Goal: Information Seeking & Learning: Learn about a topic

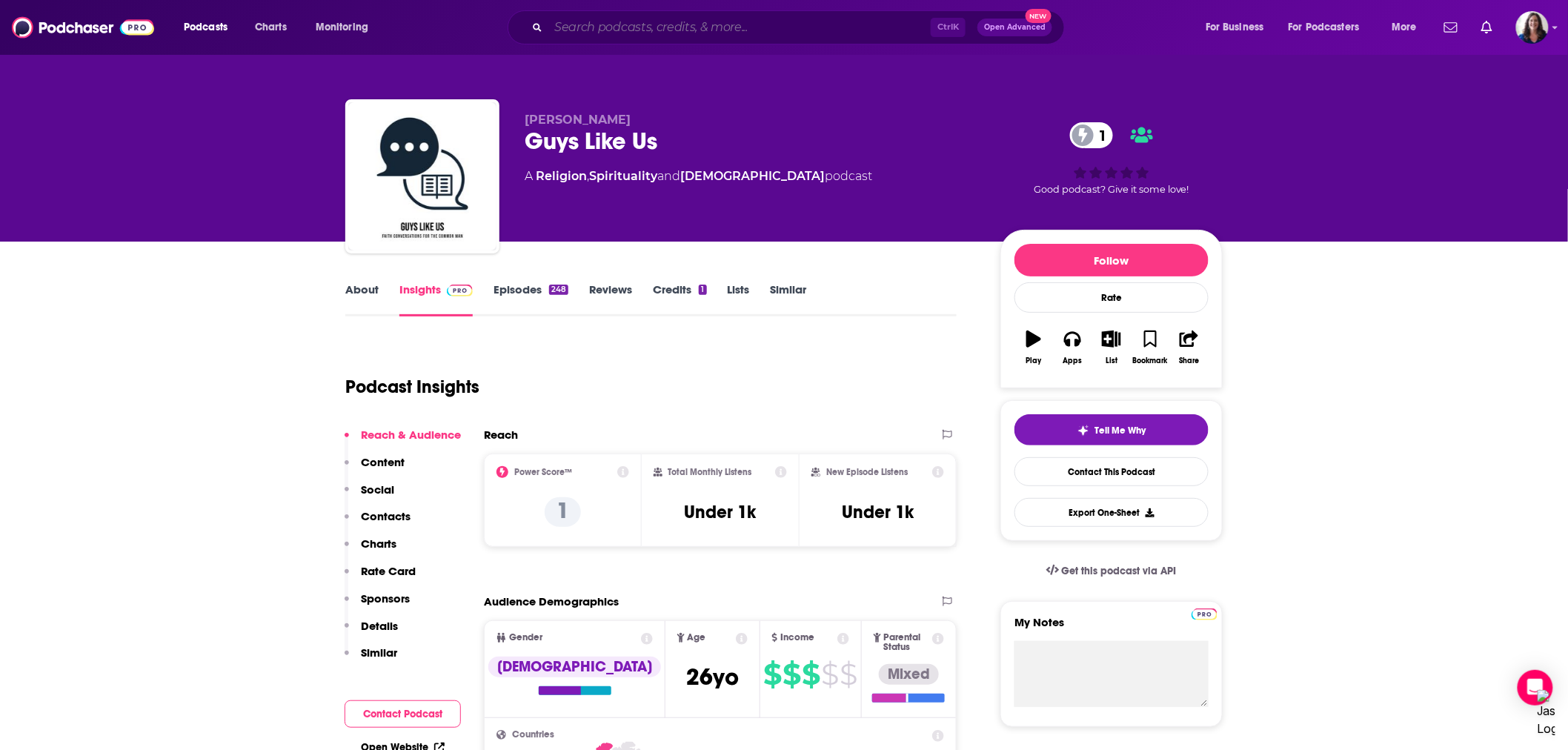
click at [661, 24] on input "Search podcasts, credits, & more..." at bounding box center [739, 27] width 382 height 24
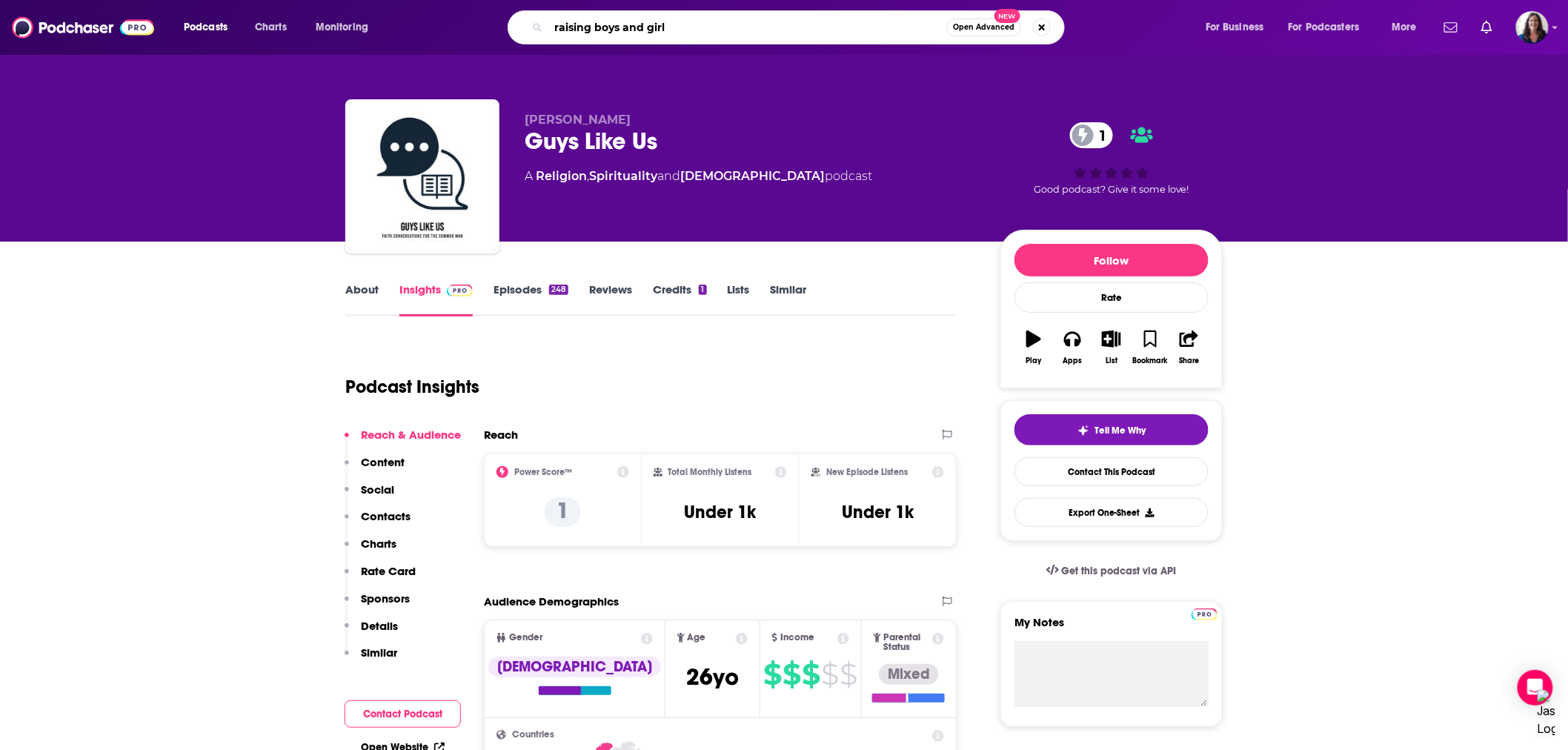
type input "raising boys and girls"
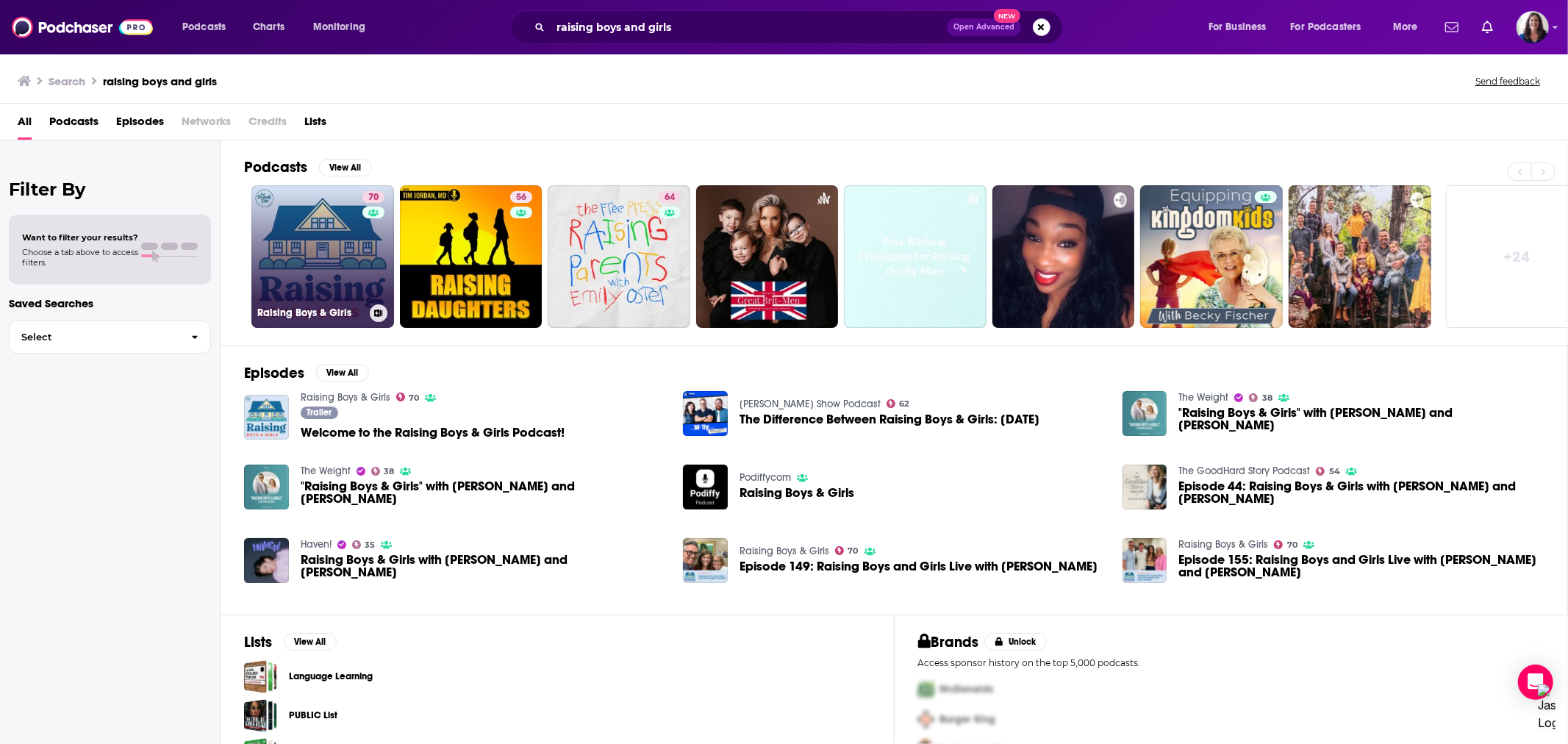
click at [342, 253] on link "70 Raising Boys & Girls" at bounding box center [322, 256] width 143 height 143
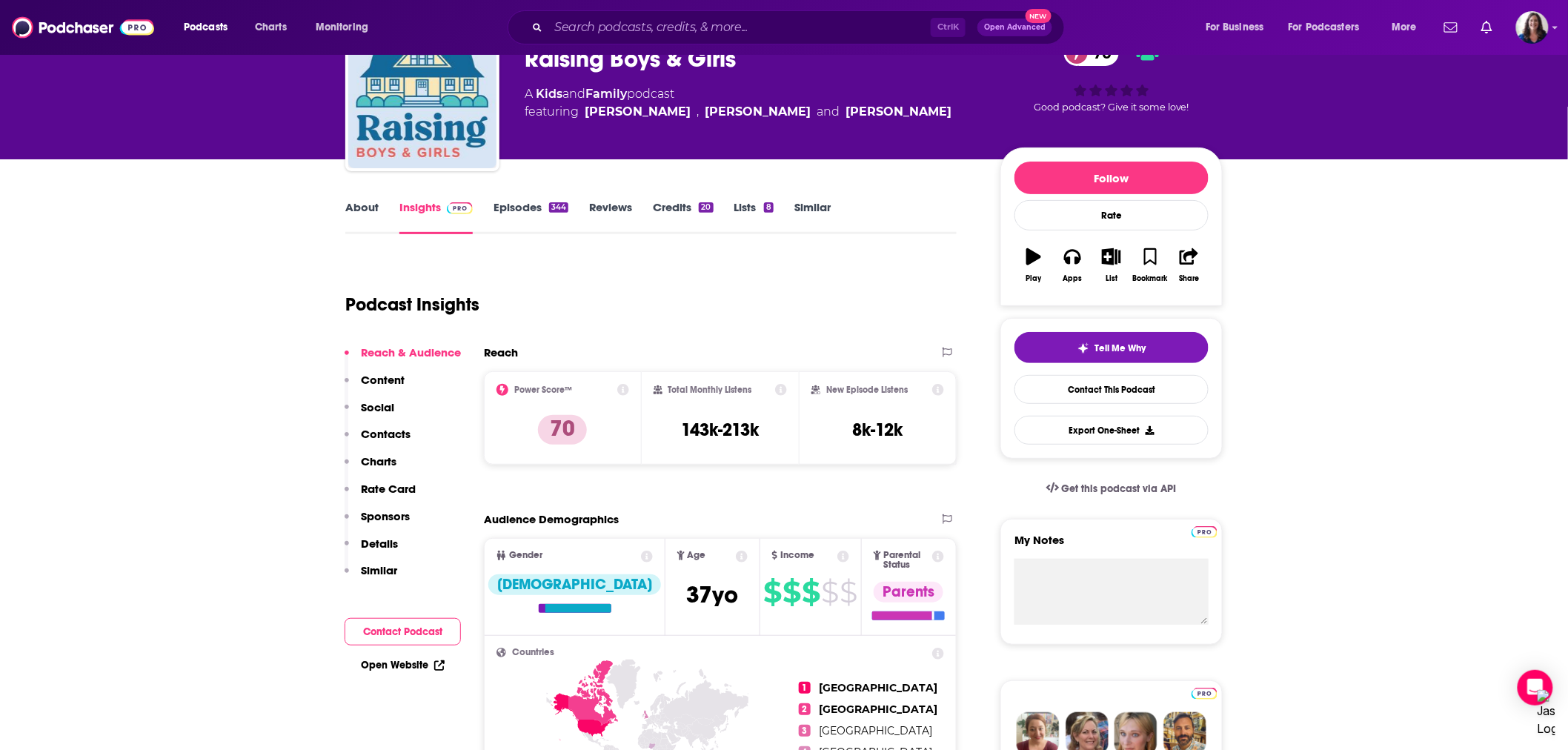
scroll to position [329, 0]
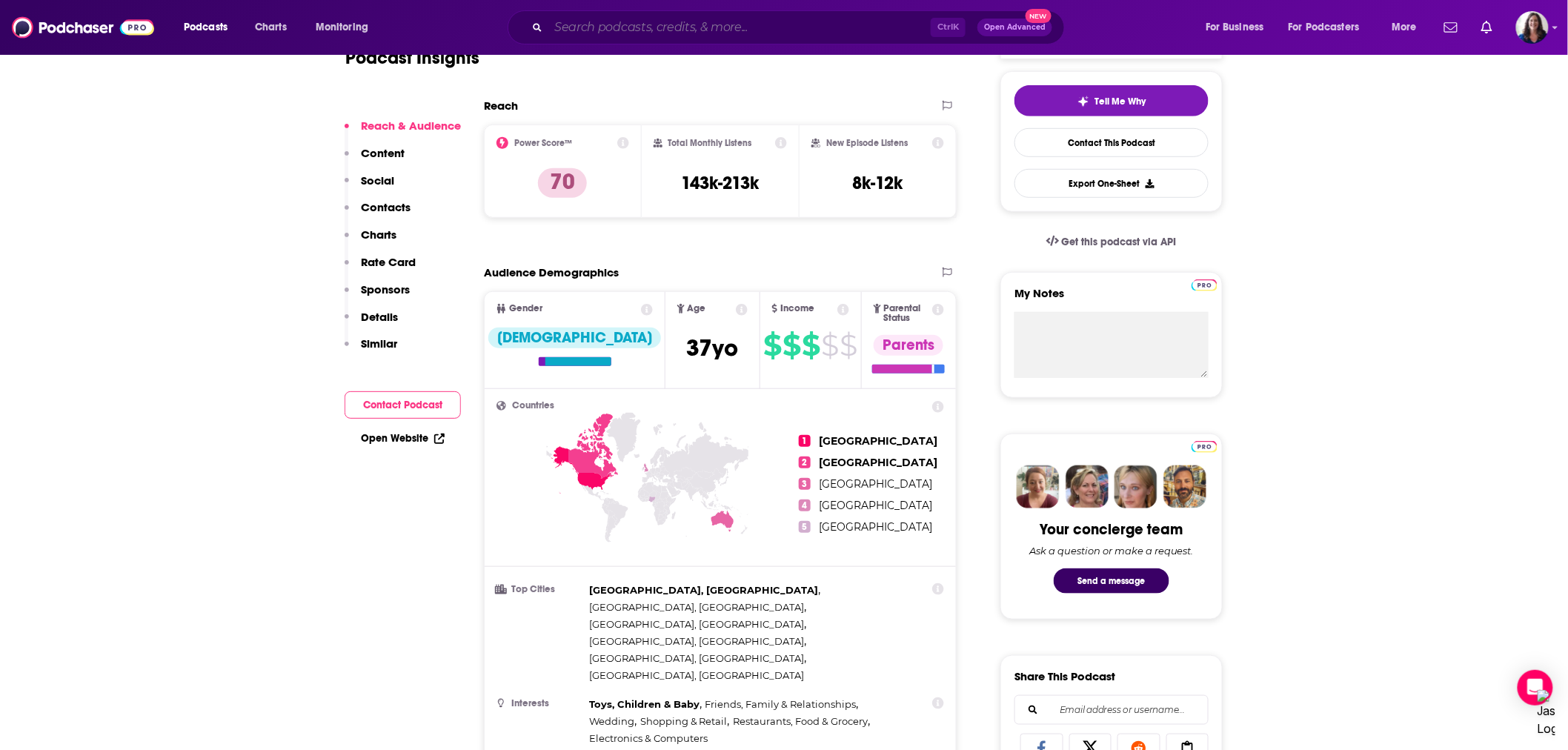
click at [599, 26] on input "Search podcasts, credits, & more..." at bounding box center [739, 27] width 382 height 24
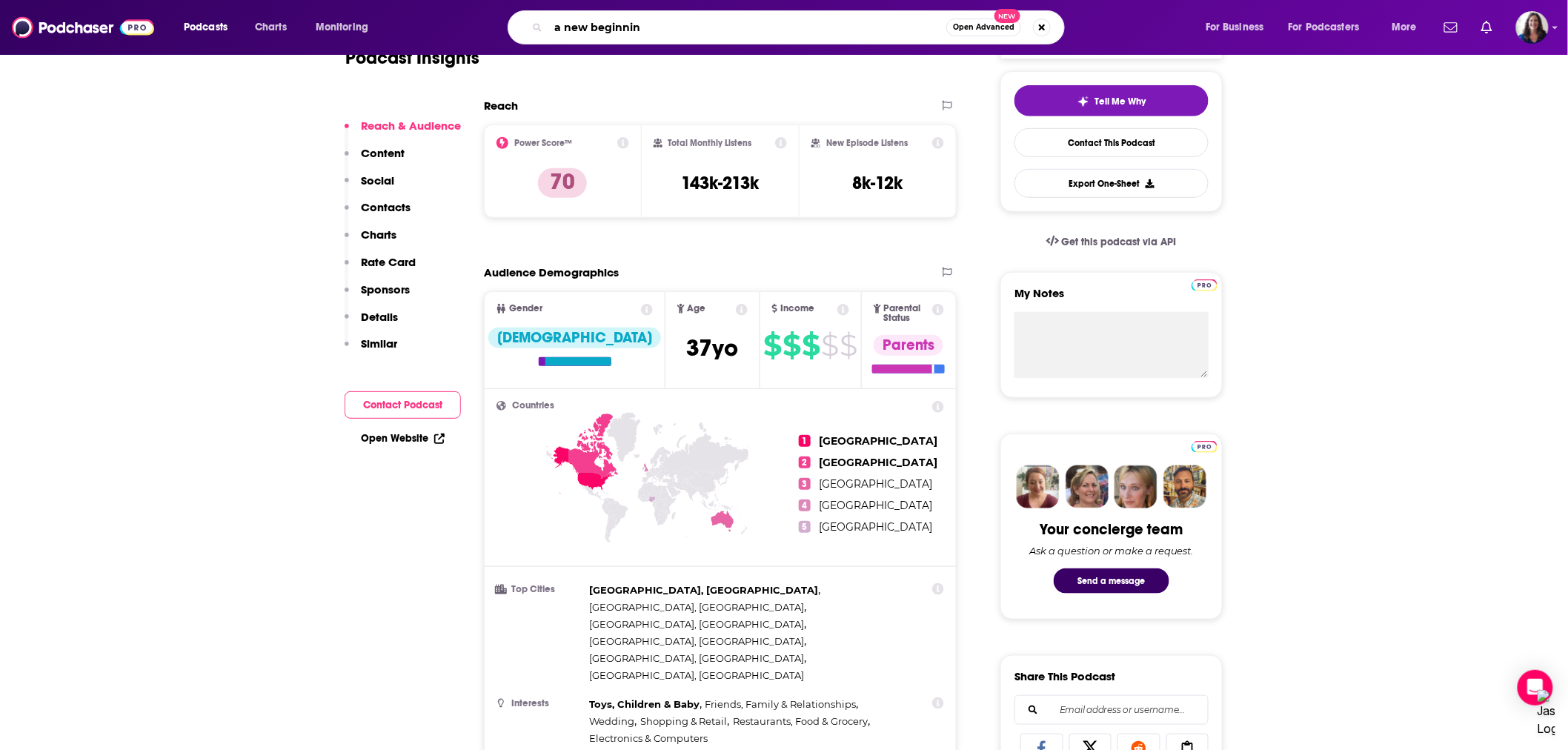
type input "a new beginning"
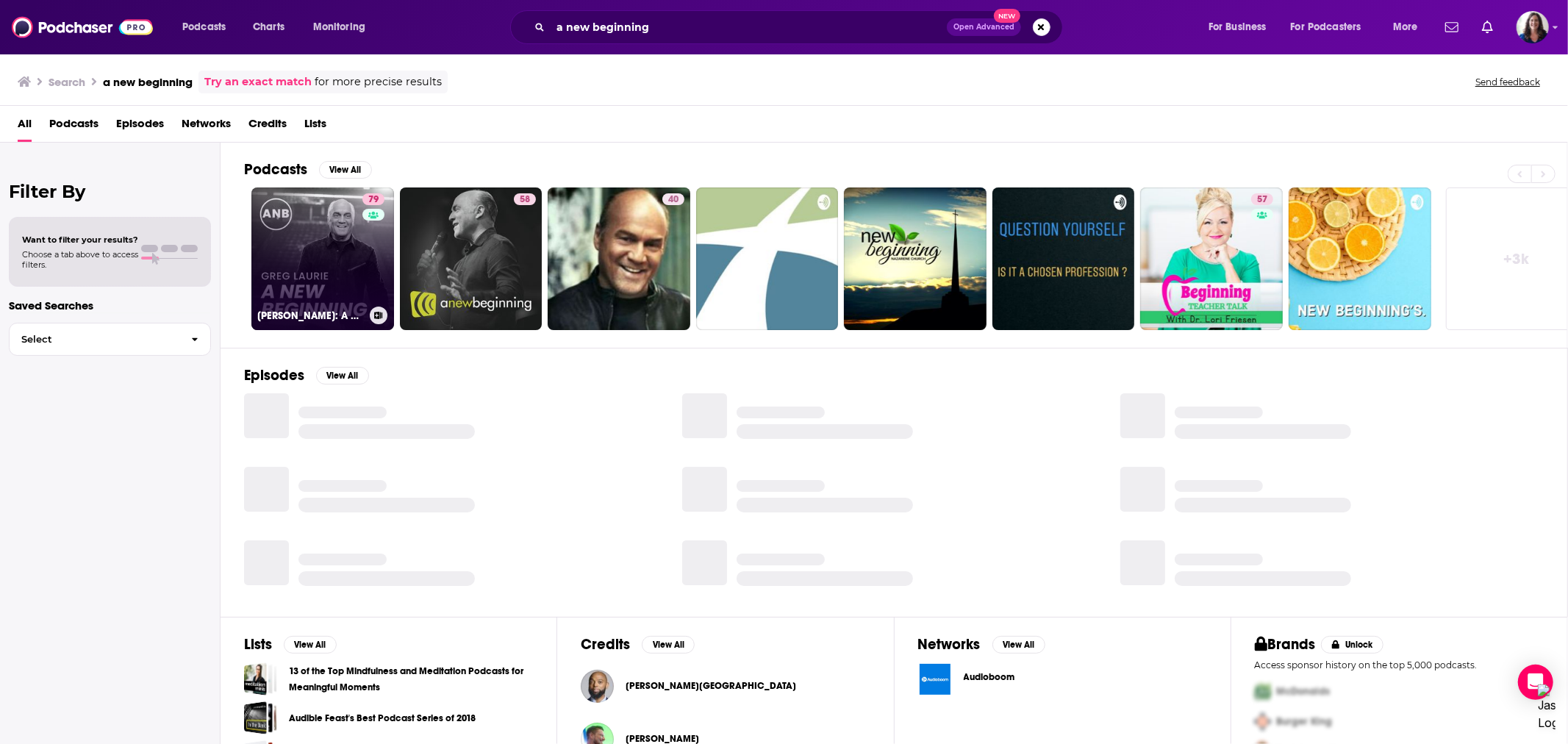
click at [347, 265] on link "79 [PERSON_NAME]: A New Beginning" at bounding box center [322, 259] width 143 height 143
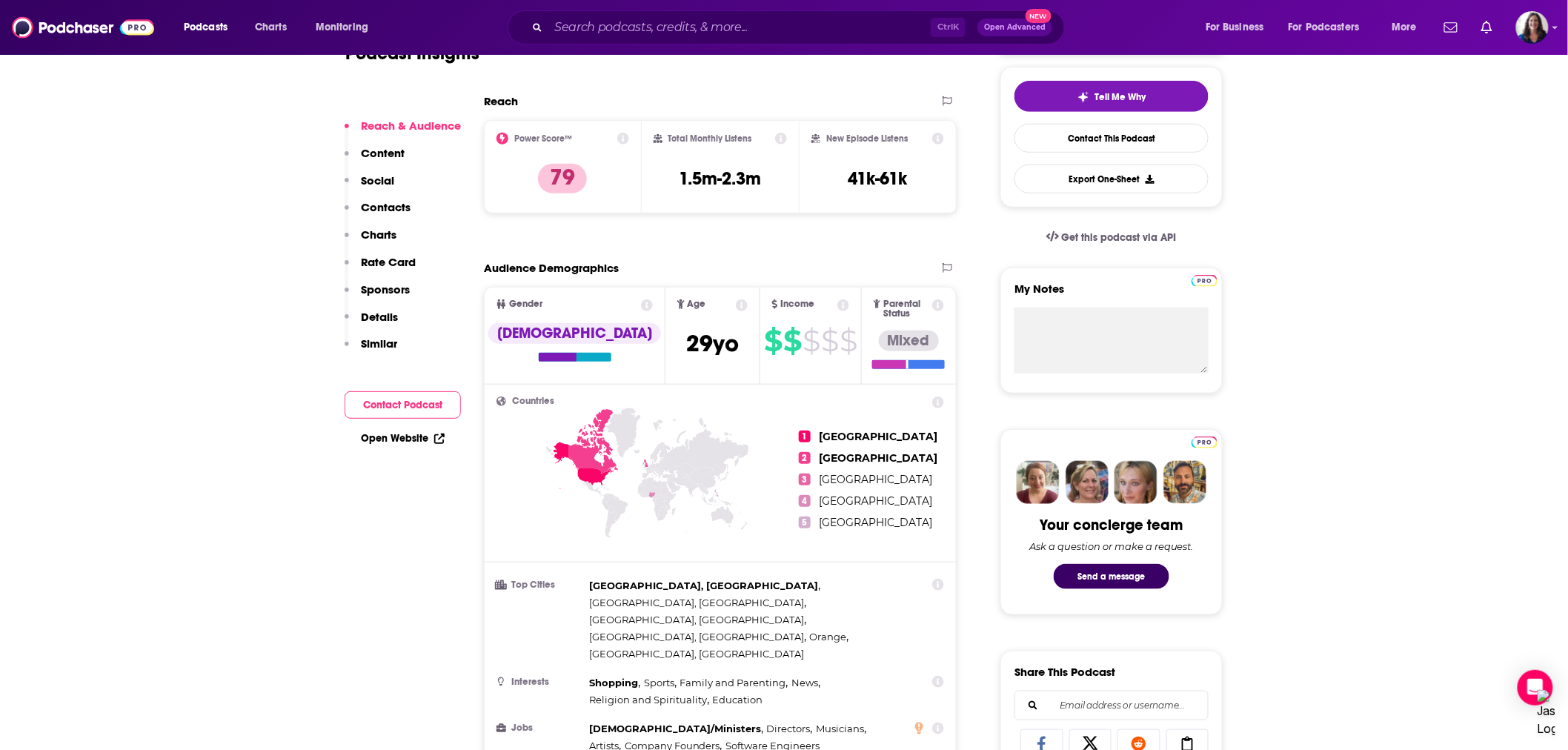
scroll to position [247, 0]
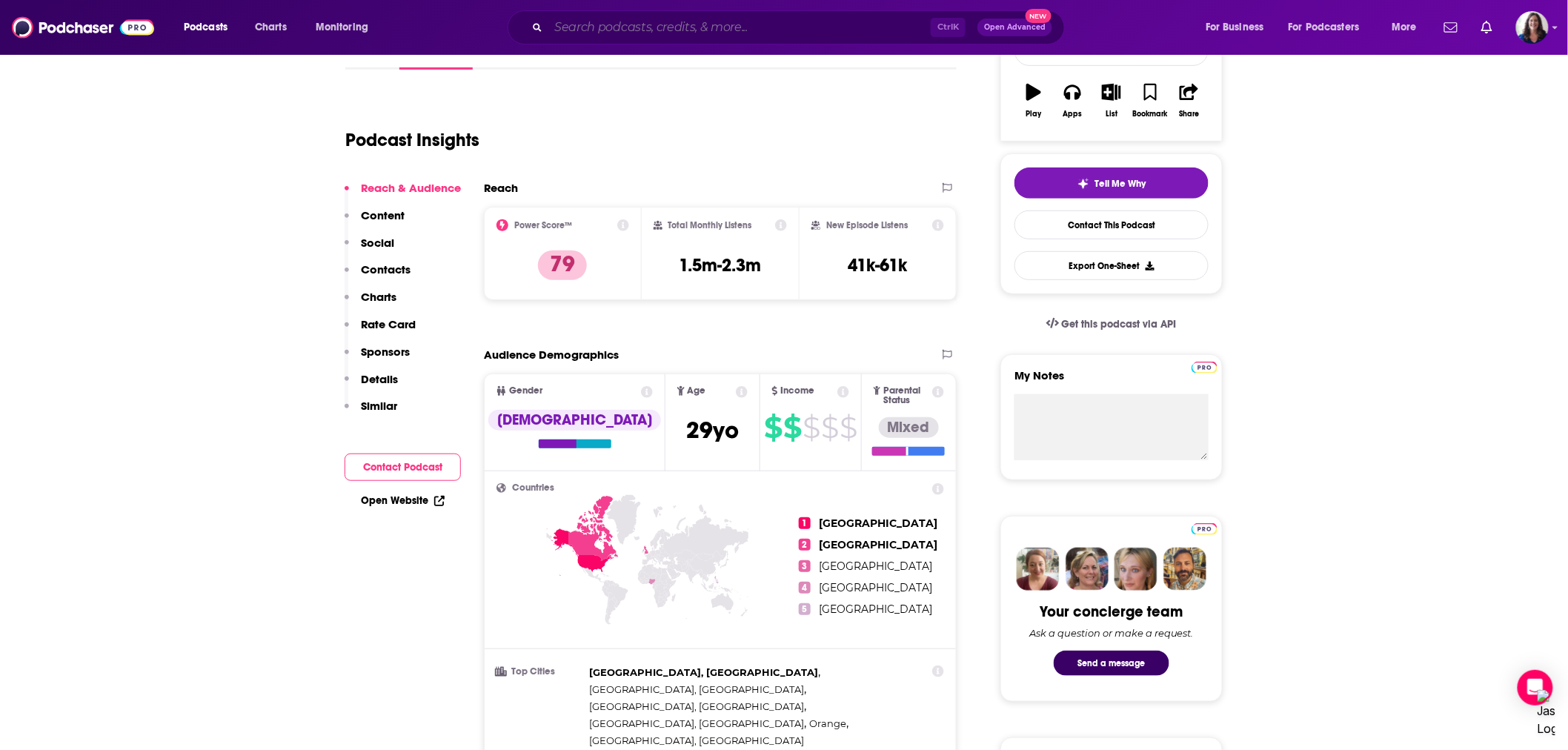
click at [686, 23] on input "Search podcasts, credits, & more..." at bounding box center [739, 27] width 382 height 24
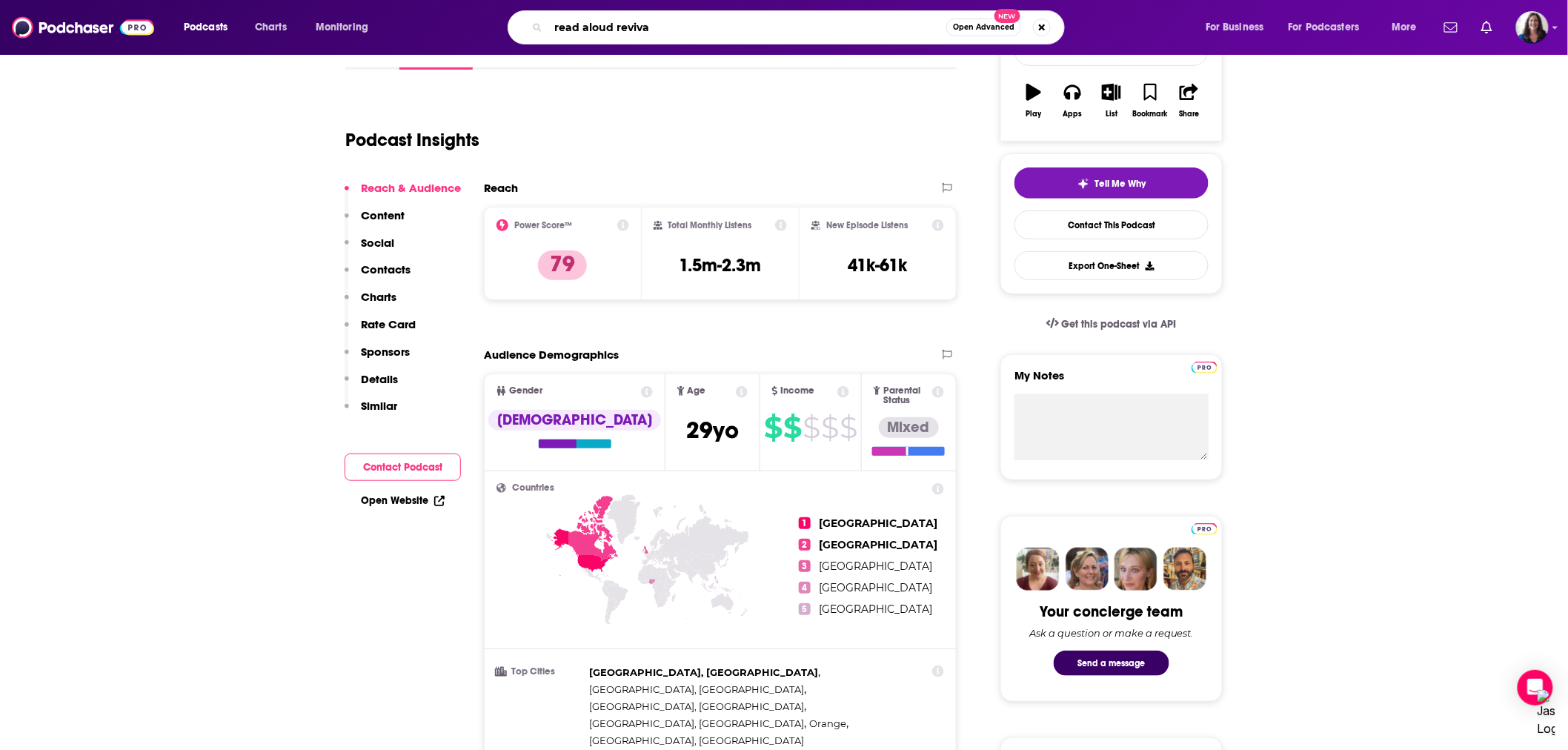
type input "read aloud revival"
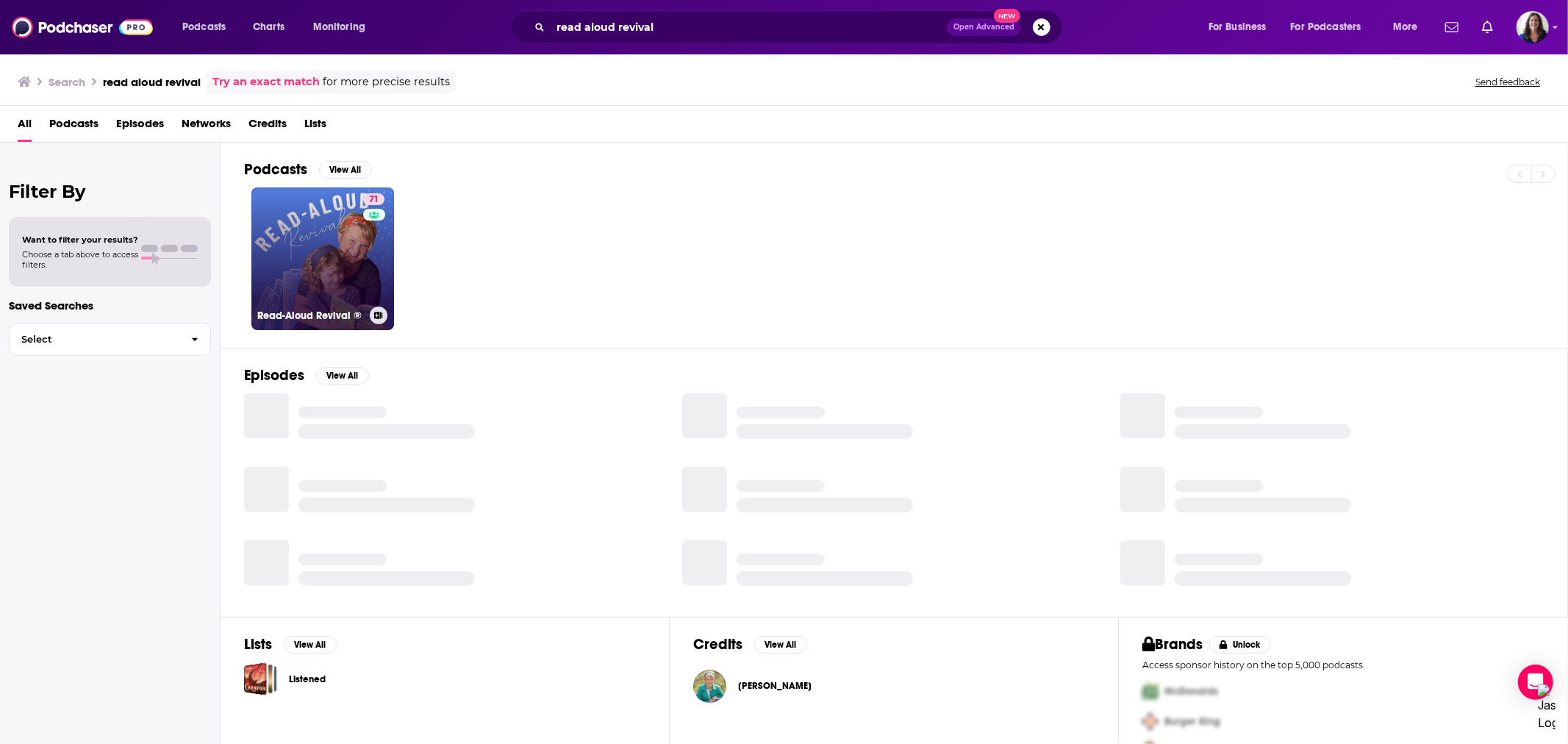
click at [314, 238] on link "71 Read-Aloud Revival ®" at bounding box center [322, 259] width 143 height 143
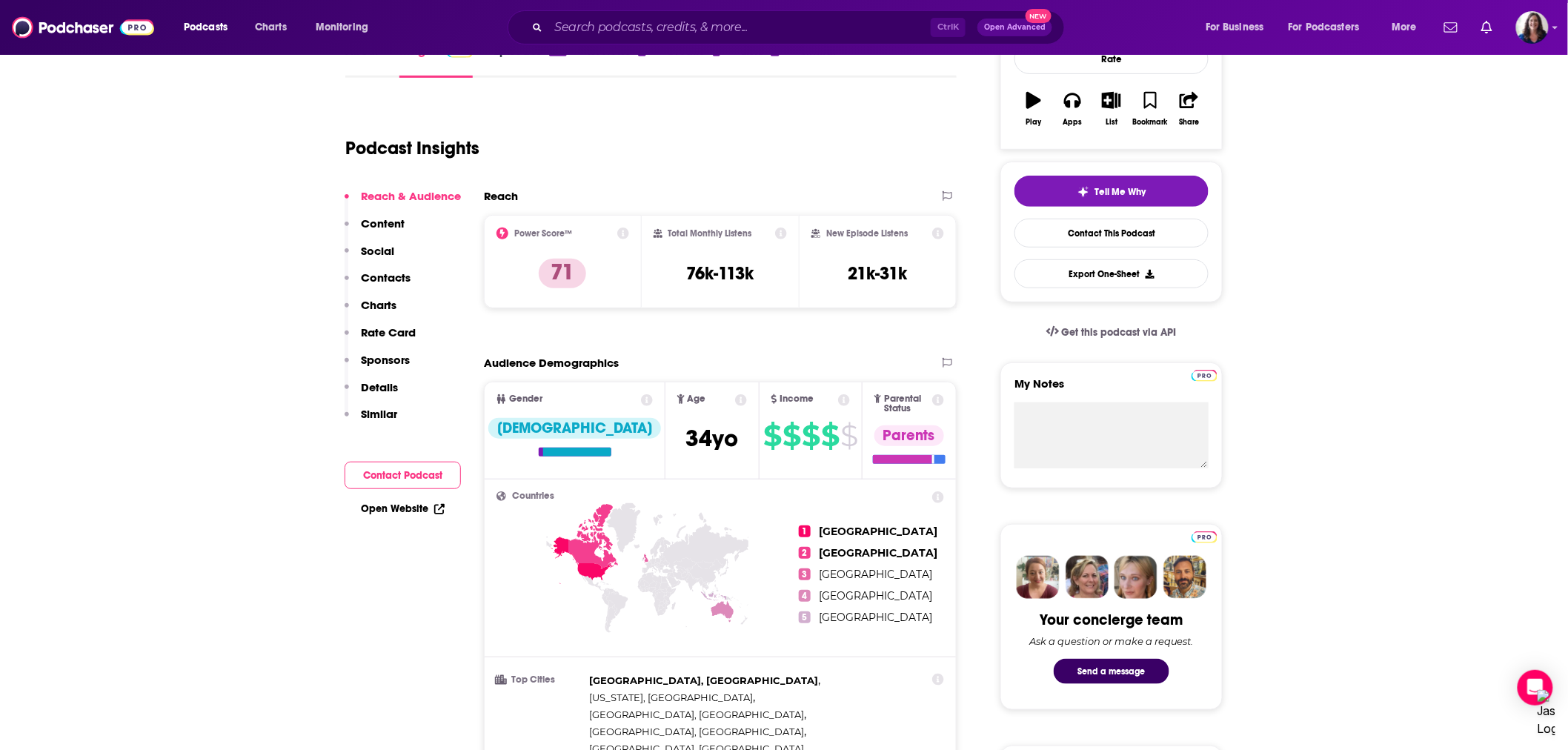
scroll to position [247, 0]
